Goal: Task Accomplishment & Management: Manage account settings

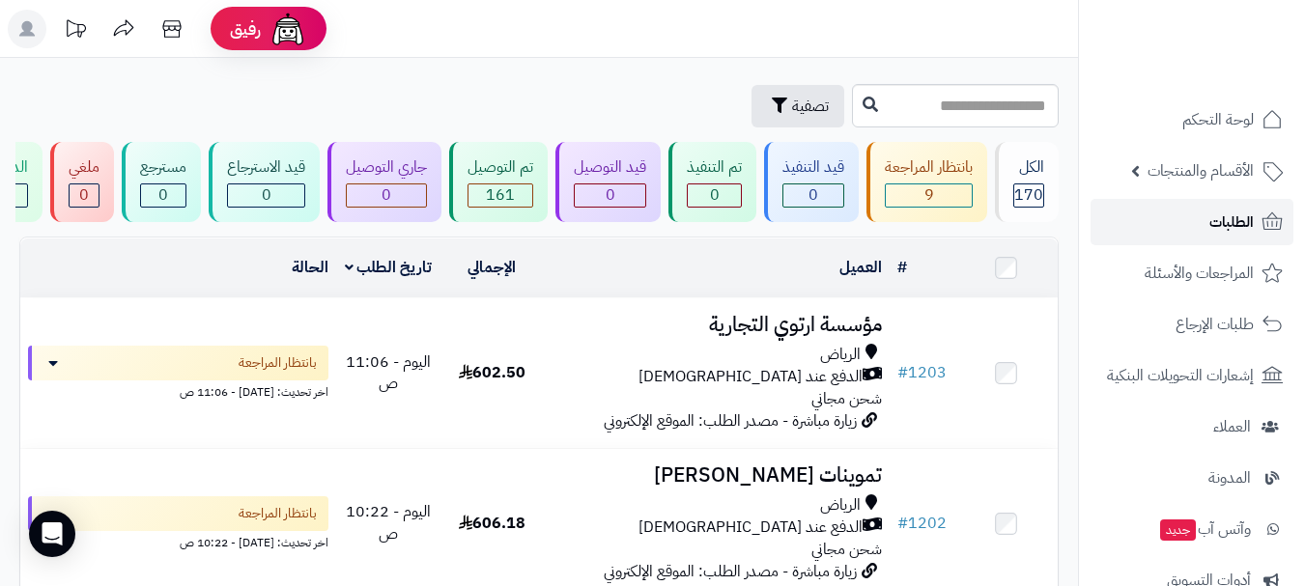
click at [1211, 222] on span "الطلبات" at bounding box center [1231, 222] width 44 height 27
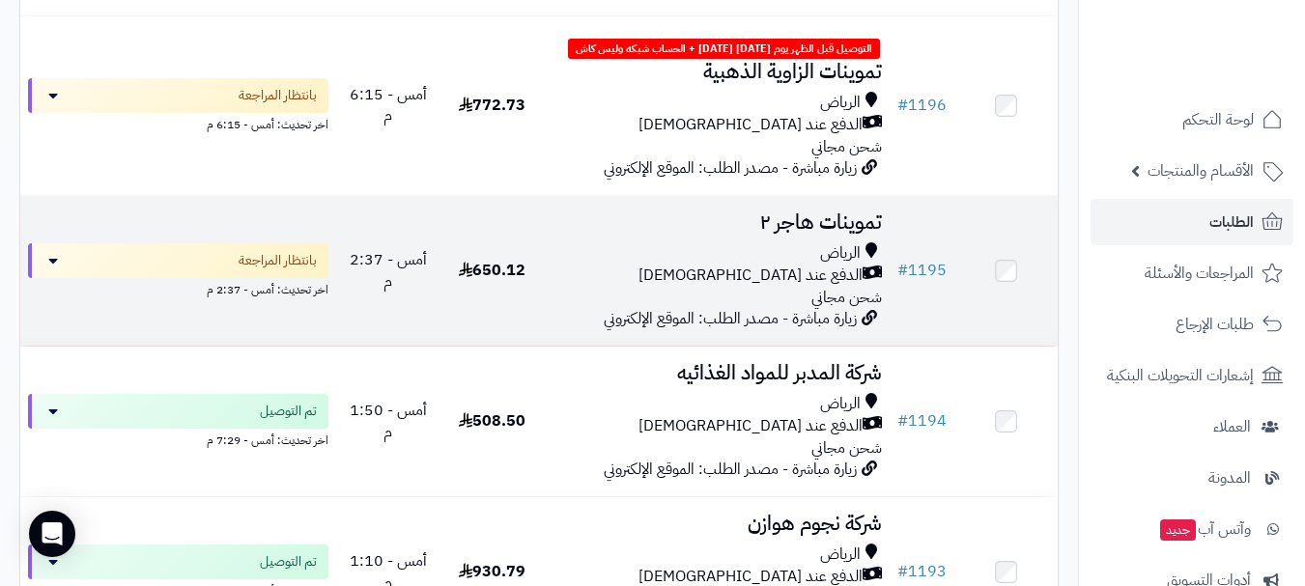
scroll to position [1545, 0]
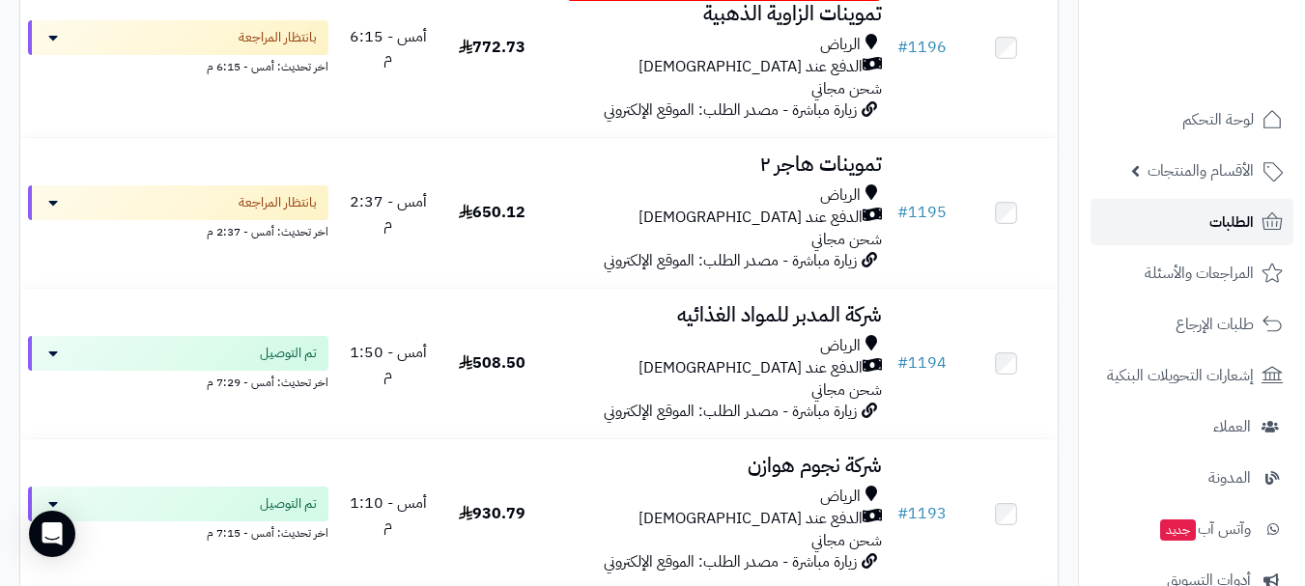
click at [1218, 227] on span "الطلبات" at bounding box center [1231, 222] width 44 height 27
